Goal: Transaction & Acquisition: Book appointment/travel/reservation

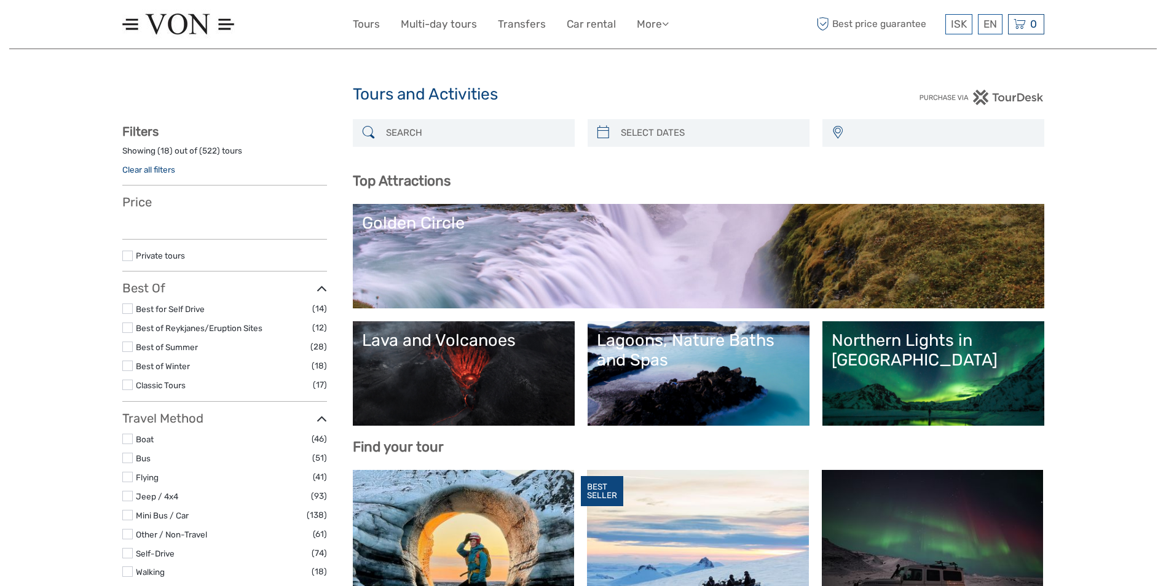
select select
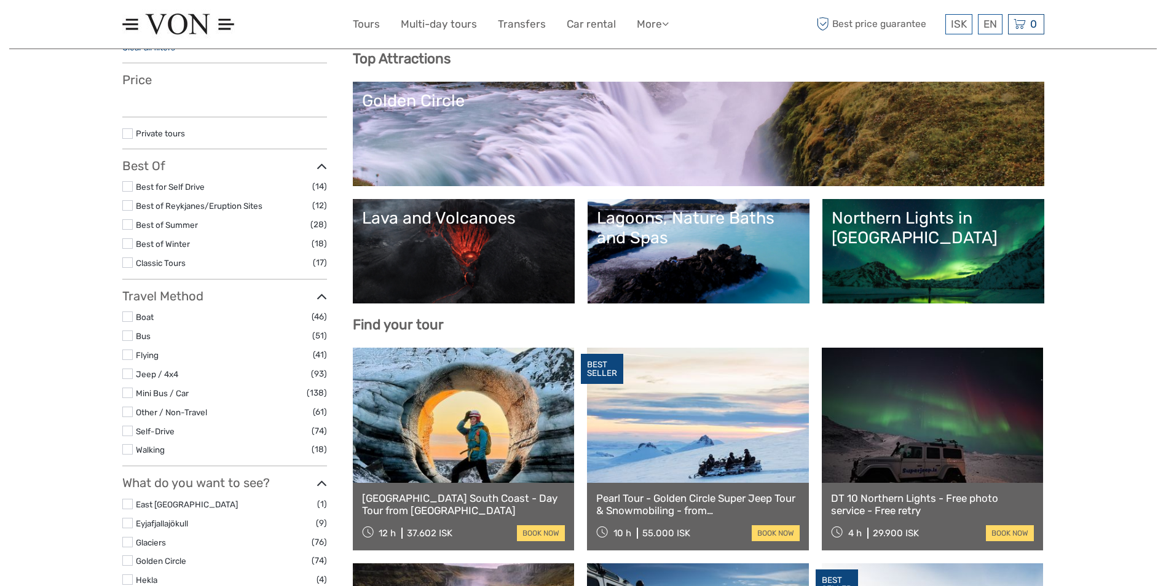
scroll to position [123, 0]
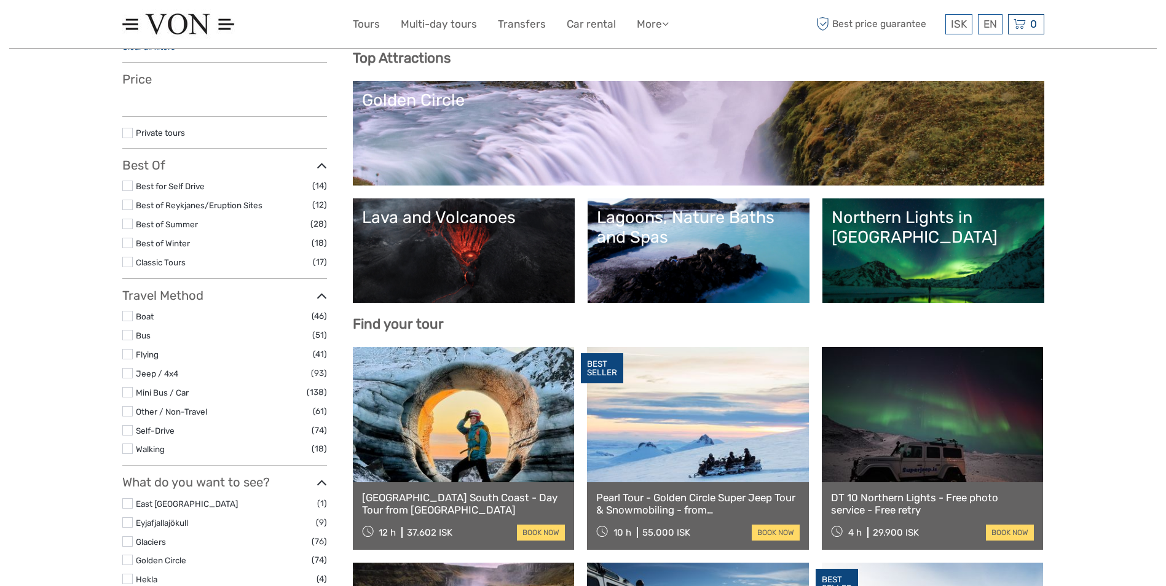
select select
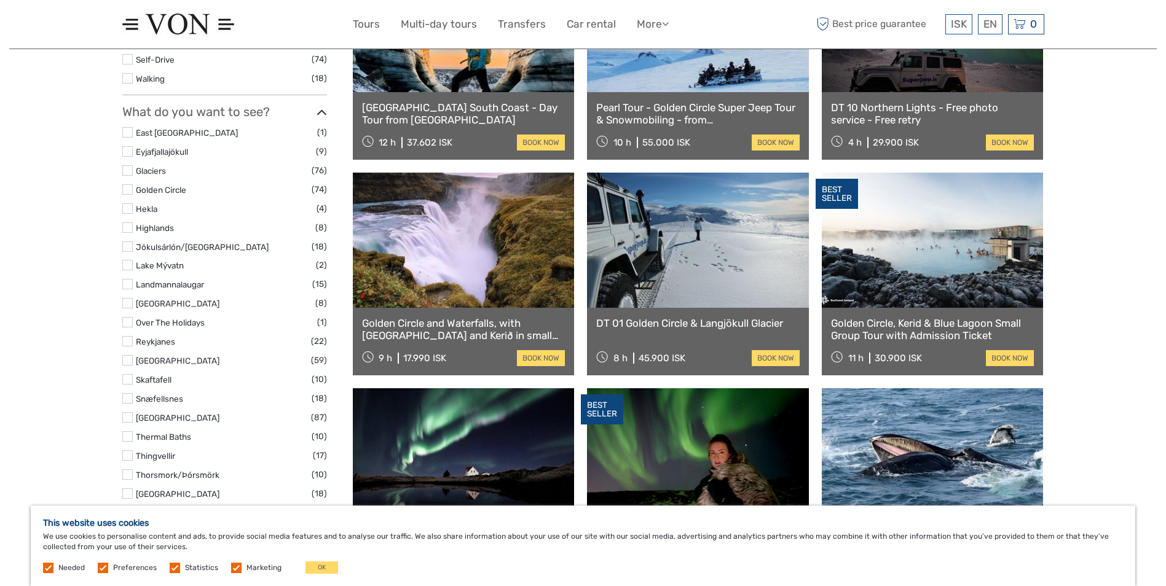
scroll to position [492, 0]
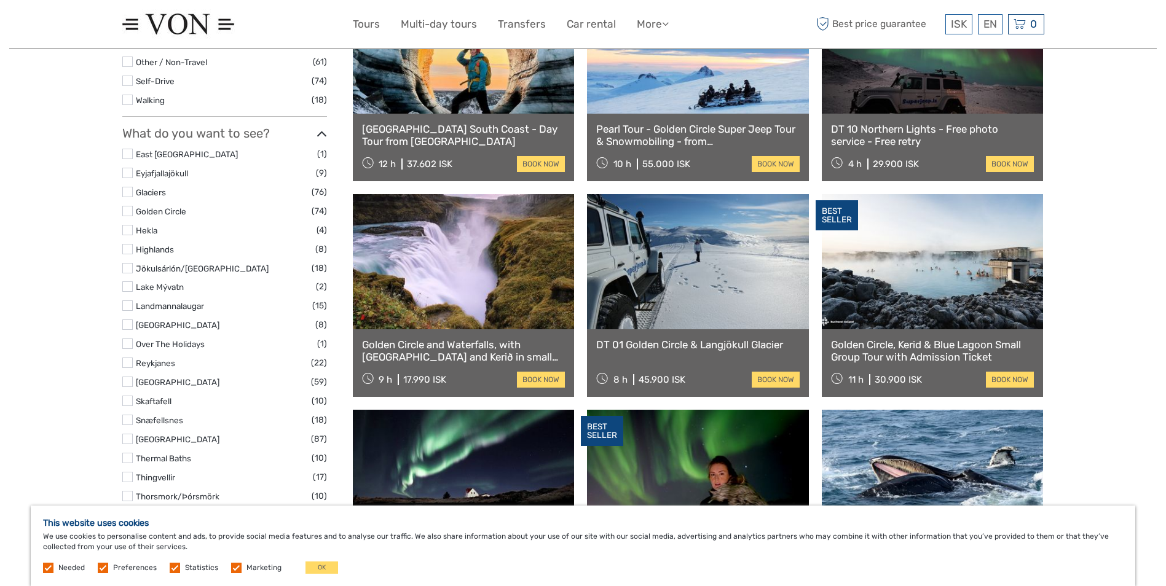
drag, startPoint x: 557, startPoint y: 377, endPoint x: 413, endPoint y: 376, distance: 144.4
click at [557, 377] on link "book now" at bounding box center [541, 380] width 48 height 16
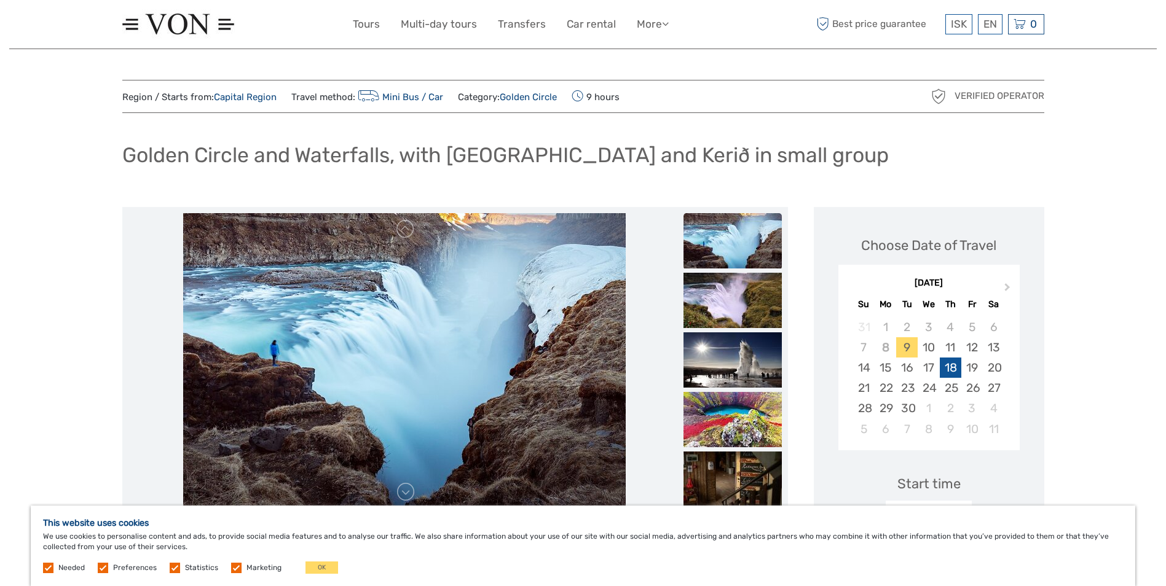
click at [948, 368] on div "18" at bounding box center [951, 368] width 22 height 20
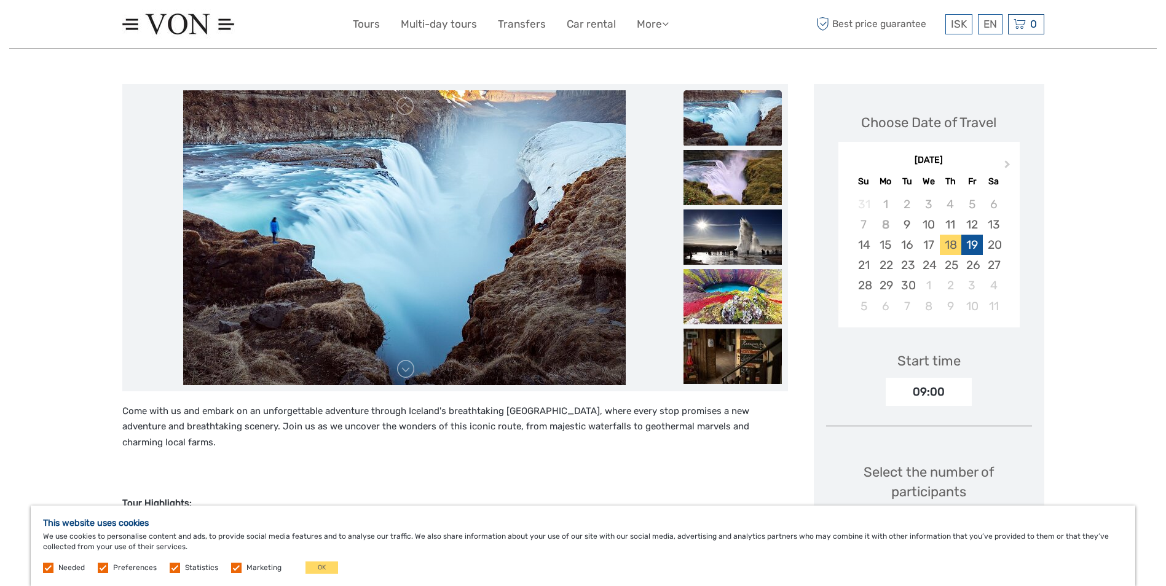
click at [969, 242] on div "19" at bounding box center [972, 245] width 22 height 20
